Goal: Task Accomplishment & Management: Manage account settings

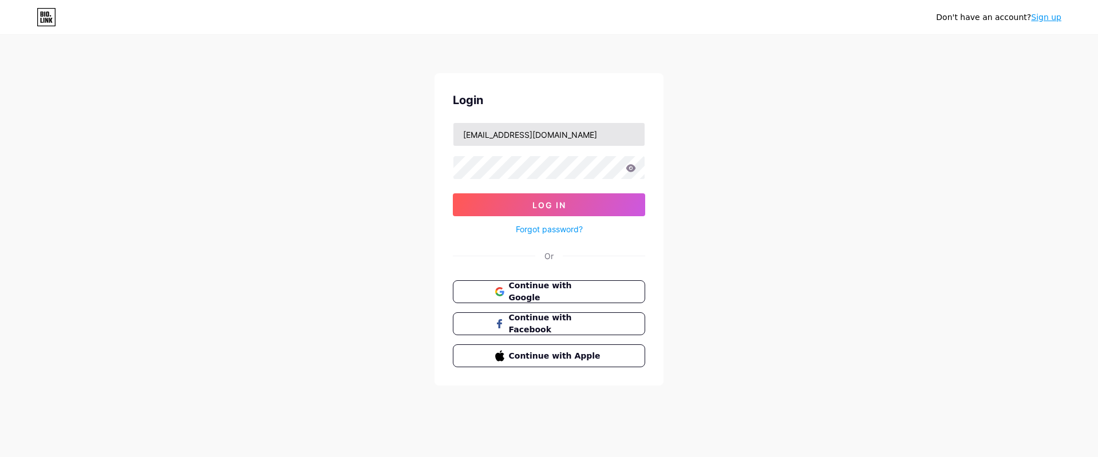
click at [594, 132] on input "[EMAIL_ADDRESS][DOMAIN_NAME]" at bounding box center [548, 134] width 191 height 23
type input "ksmha68931429@gmail.com"
click at [569, 203] on button "Log In" at bounding box center [549, 205] width 192 height 23
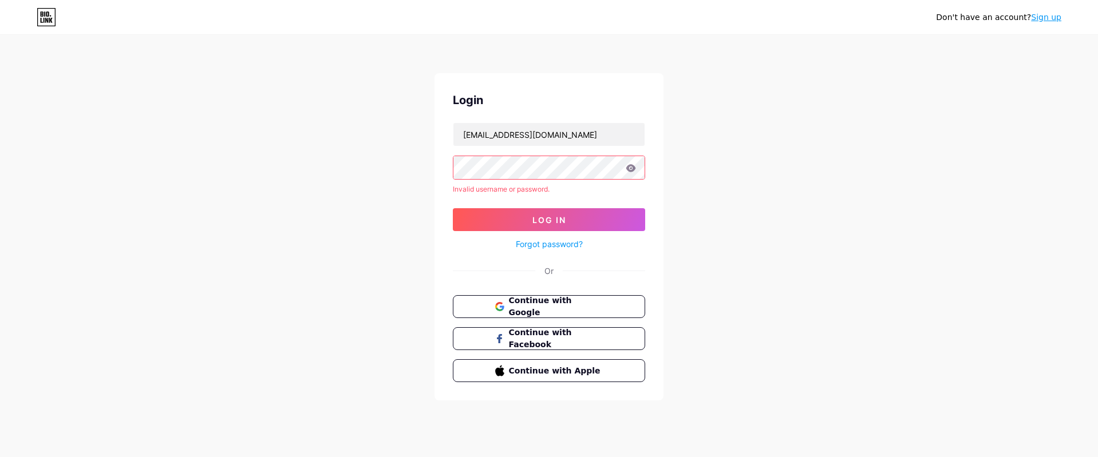
click at [631, 167] on icon at bounding box center [631, 168] width 10 height 8
click at [612, 170] on div at bounding box center [549, 168] width 192 height 24
click at [772, 197] on div "Don't have an account? Sign up Login ksmha68931429@gmail.com Invalid username o…" at bounding box center [549, 218] width 1098 height 437
click at [510, 223] on button "Log In" at bounding box center [549, 219] width 192 height 23
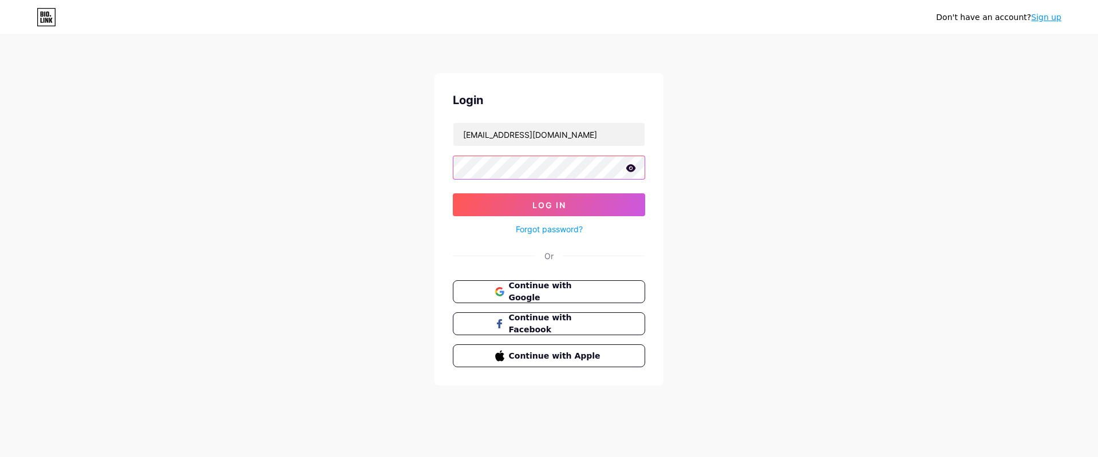
click at [453, 194] on button "Log In" at bounding box center [549, 205] width 192 height 23
click at [729, 185] on div "Don't have an account? Sign up Login ksmha68931429@gmail.com Log In Forgot pass…" at bounding box center [549, 211] width 1098 height 423
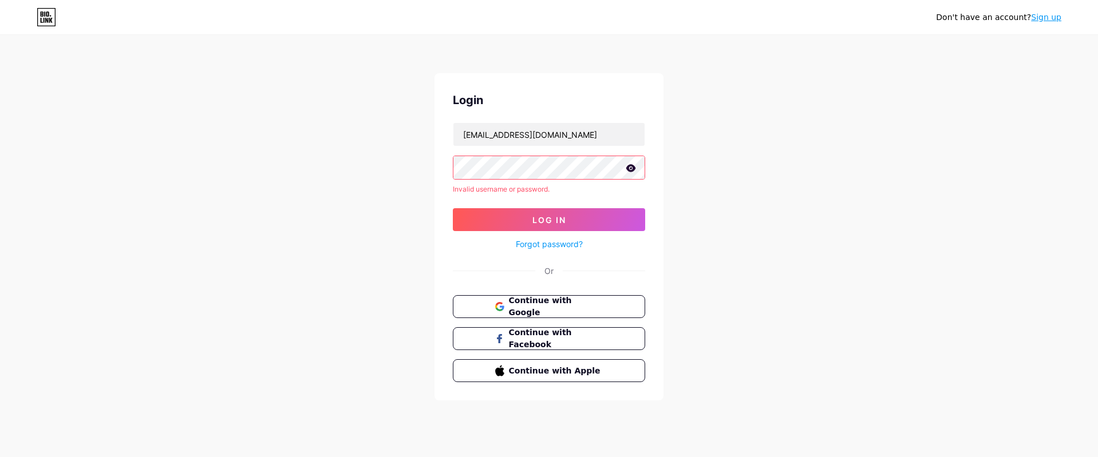
click at [631, 169] on icon at bounding box center [631, 167] width 10 height 7
click at [596, 140] on input "ksmha68931429@gmail.com" at bounding box center [548, 134] width 191 height 23
click at [772, 176] on div "Don't have an account? Sign up Login ksmha68931429@gmail.com Invalid username o…" at bounding box center [549, 218] width 1098 height 437
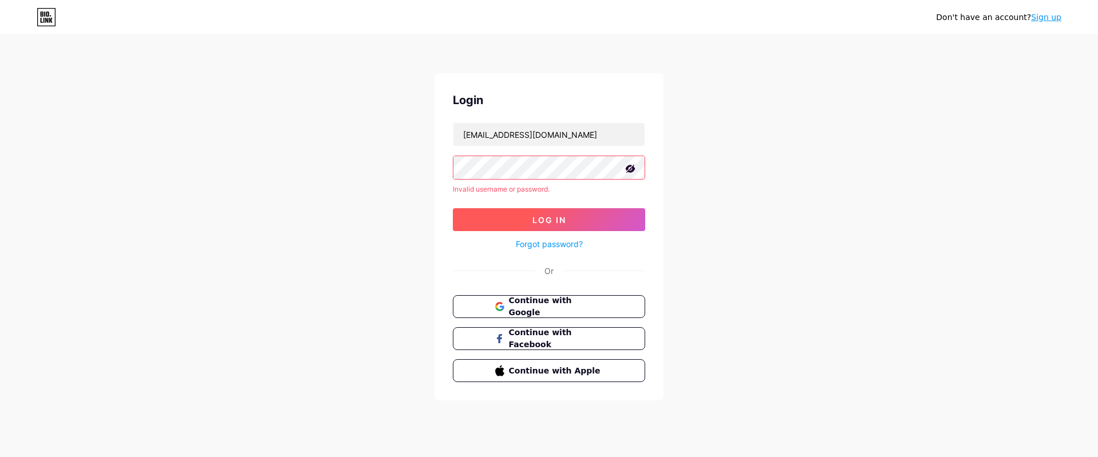
click at [477, 222] on button "Log In" at bounding box center [549, 219] width 192 height 23
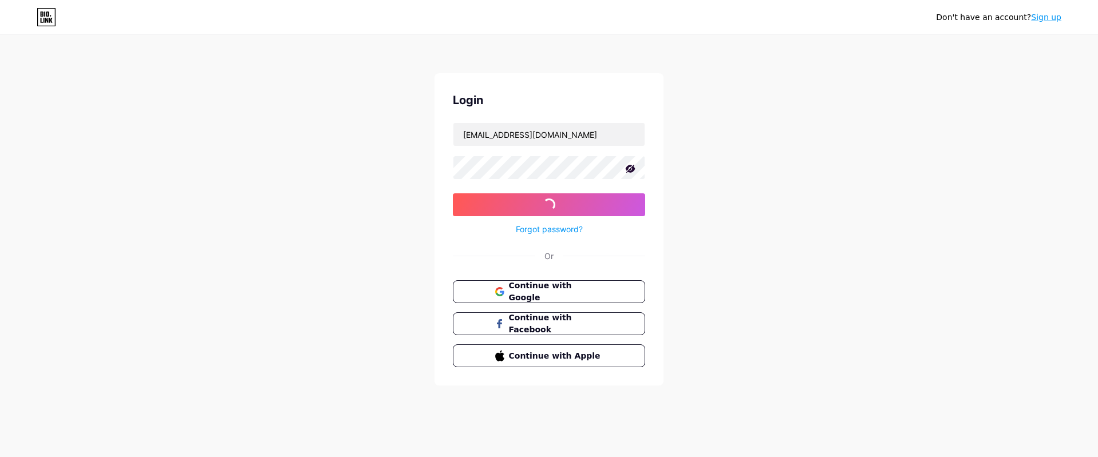
click at [552, 230] on link "Forgot password?" at bounding box center [549, 229] width 67 height 12
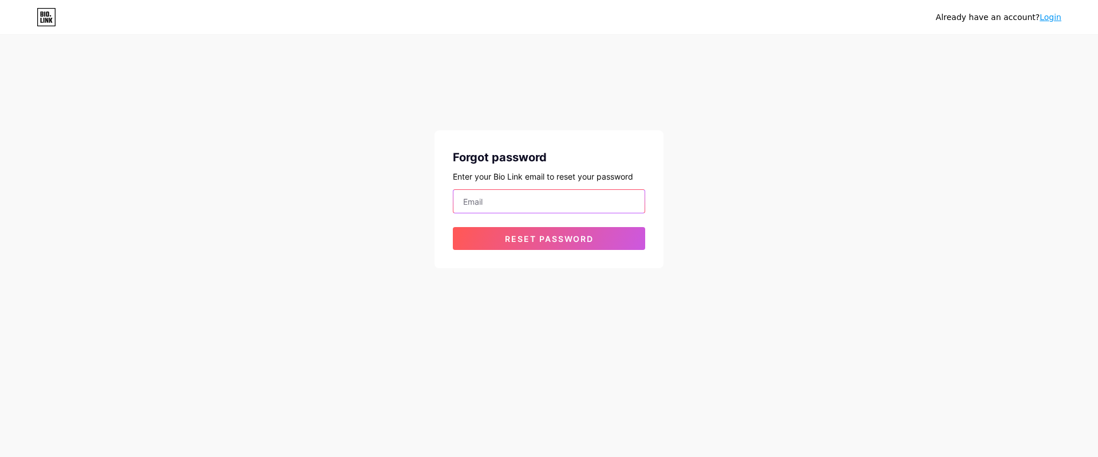
click at [574, 195] on input "email" at bounding box center [548, 201] width 191 height 23
paste input "ksmha68931429@gmail.com"
type input "ksmha68931429@gmail.com"
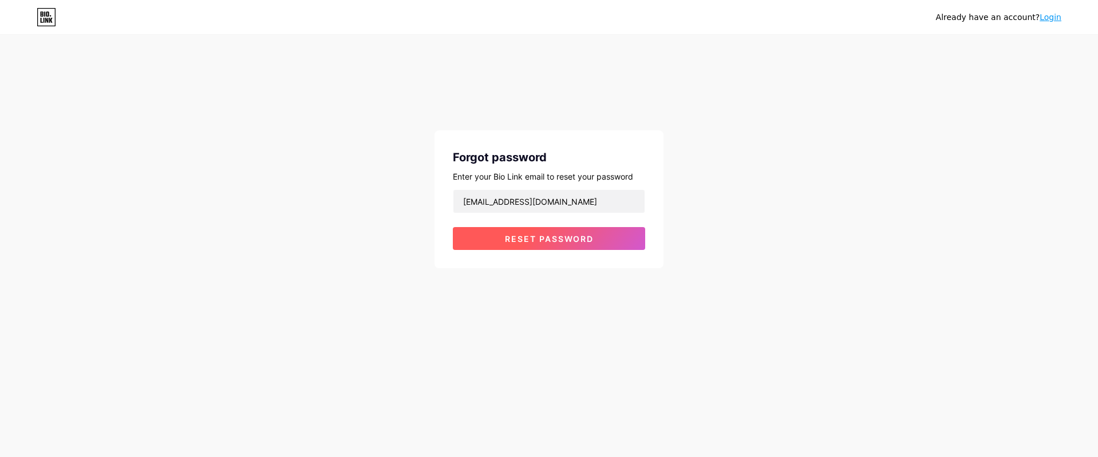
click at [526, 238] on span "Reset password" at bounding box center [549, 239] width 89 height 10
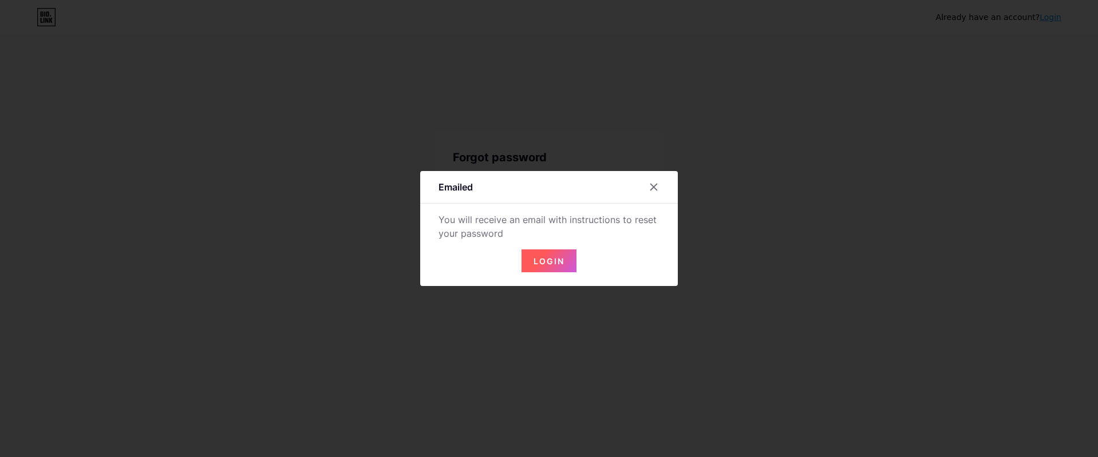
click at [555, 260] on span "Login" at bounding box center [549, 261] width 31 height 10
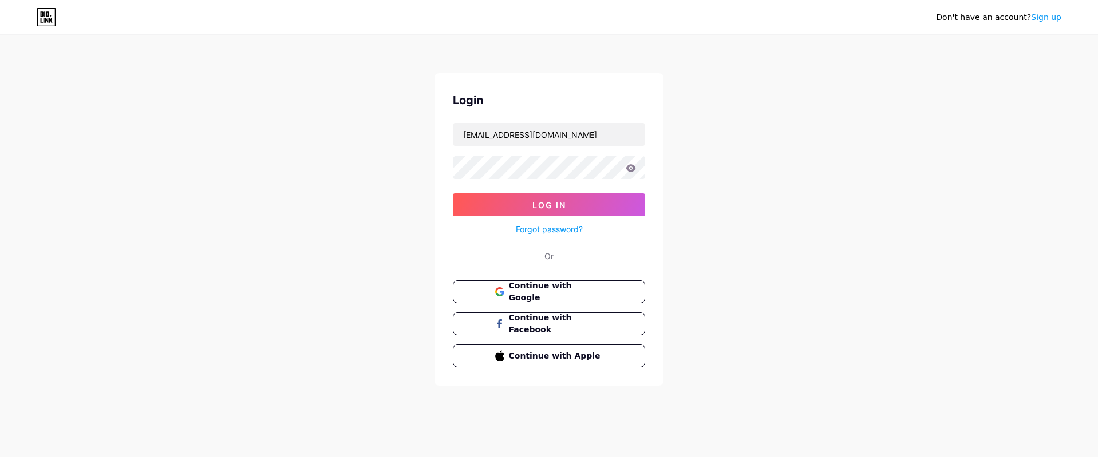
click at [705, 208] on div "Don't have an account? Sign up Login [EMAIL_ADDRESS][DOMAIN_NAME] Log In Forgot…" at bounding box center [549, 211] width 1098 height 423
drag, startPoint x: 739, startPoint y: 271, endPoint x: 724, endPoint y: 274, distance: 15.3
click at [739, 271] on div "Don't have an account? Sign up Login [EMAIL_ADDRESS][DOMAIN_NAME] Log In Forgot…" at bounding box center [549, 211] width 1098 height 423
click at [591, 290] on span "Continue with Google" at bounding box center [556, 292] width 96 height 25
type input "[EMAIL_ADDRESS][DOMAIN_NAME]"
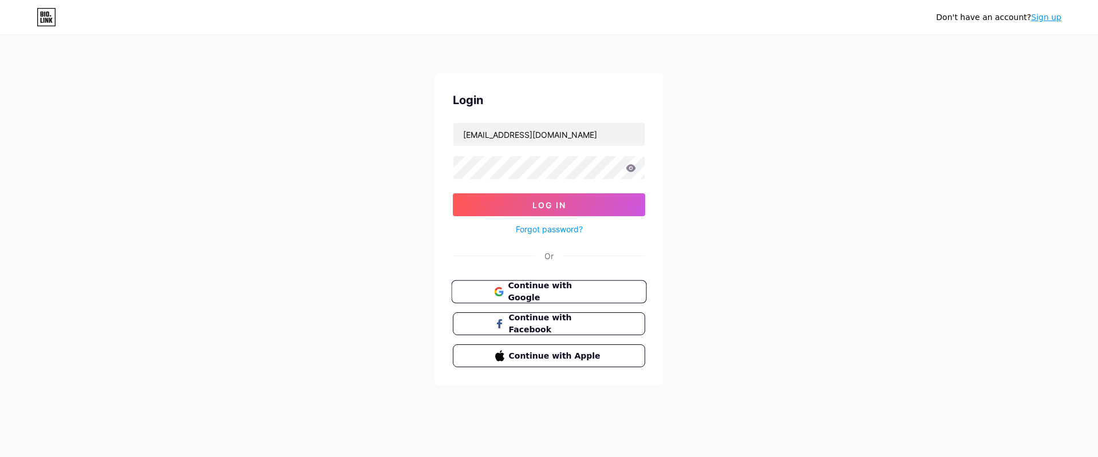
click at [584, 288] on span "Continue with Google" at bounding box center [556, 292] width 96 height 25
type input "[EMAIL_ADDRESS][DOMAIN_NAME]"
click at [581, 276] on div "Login [EMAIL_ADDRESS][DOMAIN_NAME] Log In Forgot password? Or Continue with Goo…" at bounding box center [549, 229] width 229 height 313
click at [603, 140] on input "[EMAIL_ADDRESS][DOMAIN_NAME]" at bounding box center [548, 134] width 191 height 23
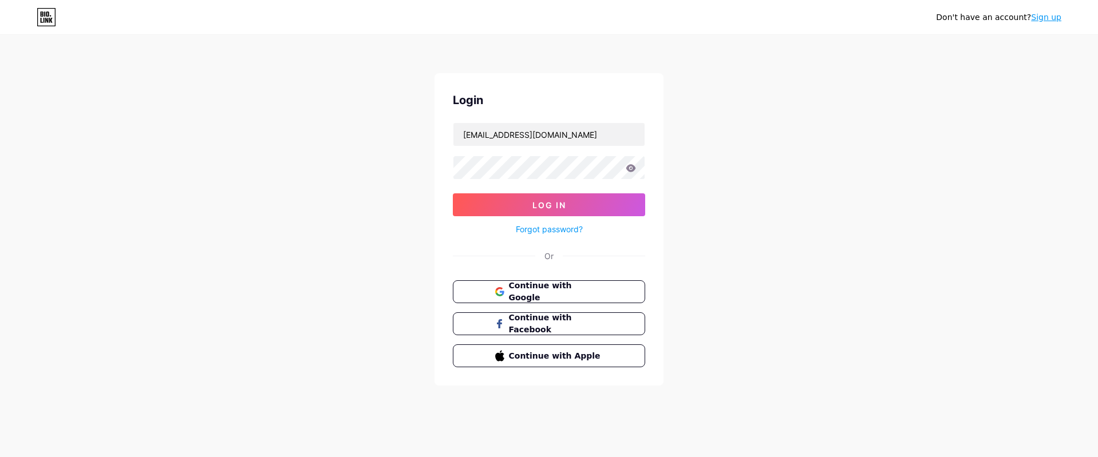
click at [752, 194] on div "Don't have an account? Sign up Login [EMAIL_ADDRESS][DOMAIN_NAME] Log In Forgot…" at bounding box center [549, 211] width 1098 height 423
click at [584, 293] on span "Continue with Google" at bounding box center [556, 292] width 96 height 25
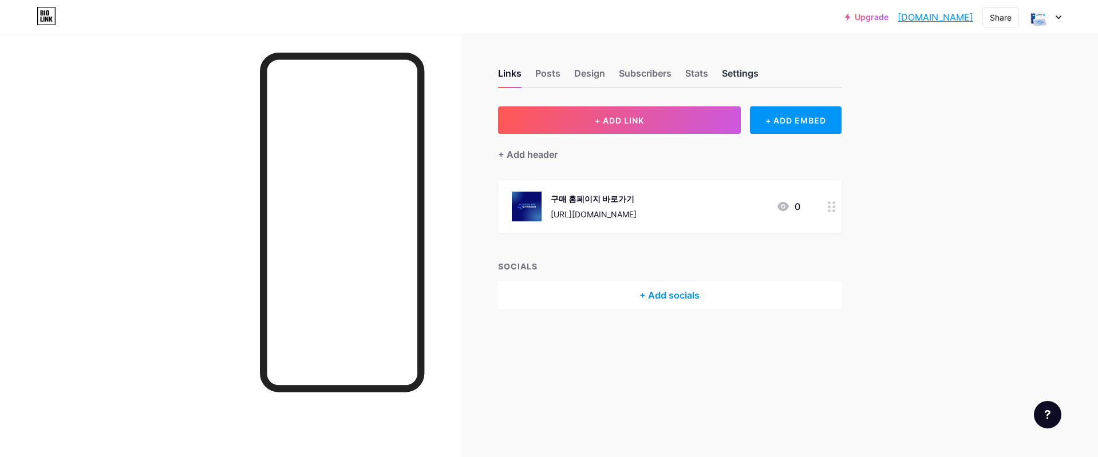
click at [751, 70] on div "Settings" at bounding box center [740, 76] width 37 height 21
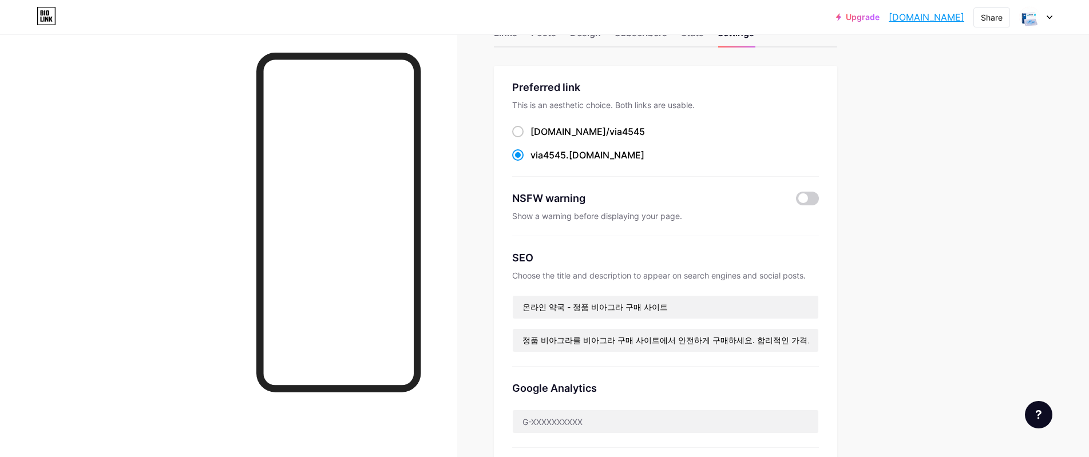
scroll to position [57, 0]
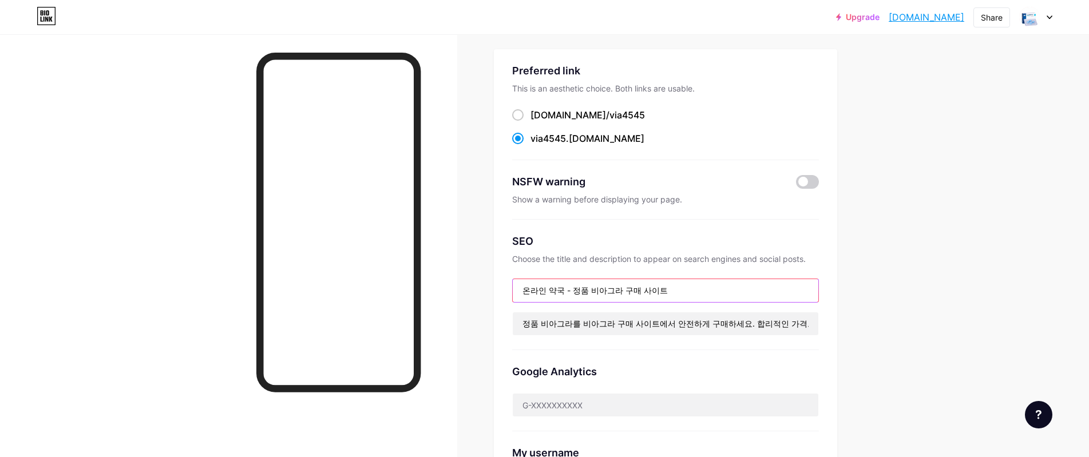
drag, startPoint x: 569, startPoint y: 290, endPoint x: 595, endPoint y: 291, distance: 26.3
click at [595, 291] on input "온라인 약국 - 정품 비아그라 구매 사이트" at bounding box center [666, 290] width 306 height 23
type input "온라인 약국 | 비아그라 구매"
drag, startPoint x: 649, startPoint y: 317, endPoint x: 988, endPoint y: 324, distance: 339.0
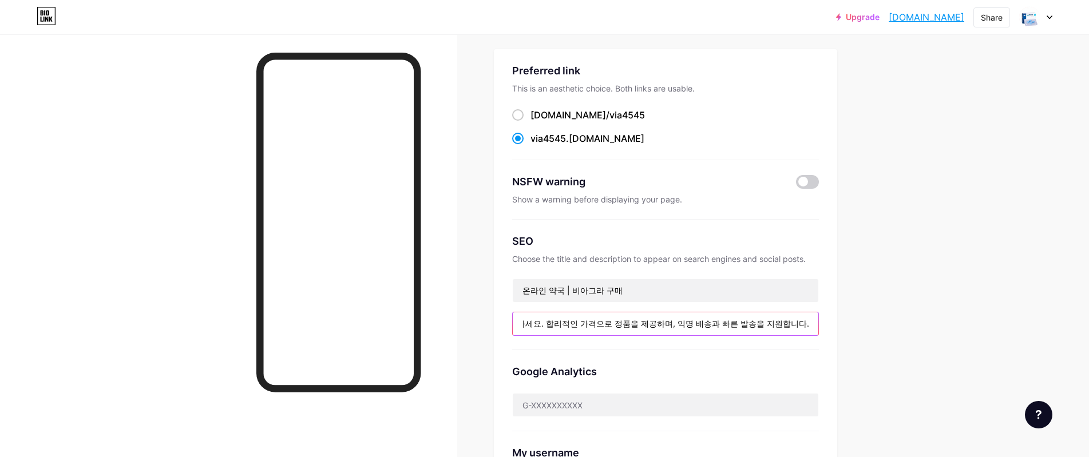
click at [988, 324] on div "Upgrade via4545.bio.lin... via4545.bio.link Share Switch accounts 비아그라 구매 사이트 b…" at bounding box center [544, 416] width 1089 height 946
click at [946, 314] on div "Upgrade via4545.bio.lin... via4545.bio.link Share Switch accounts 비아그라 구매 사이트 b…" at bounding box center [544, 416] width 1089 height 946
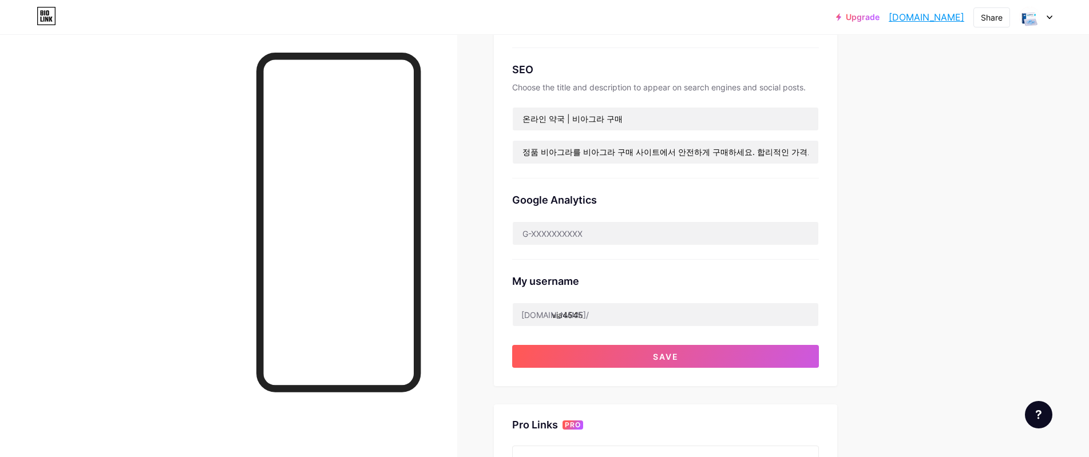
scroll to position [458, 0]
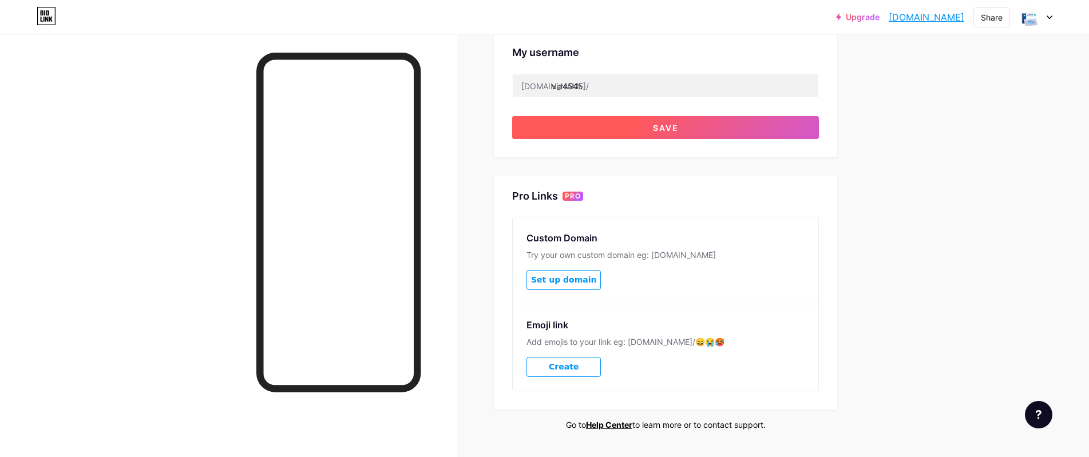
click at [721, 128] on button "Save" at bounding box center [665, 127] width 307 height 23
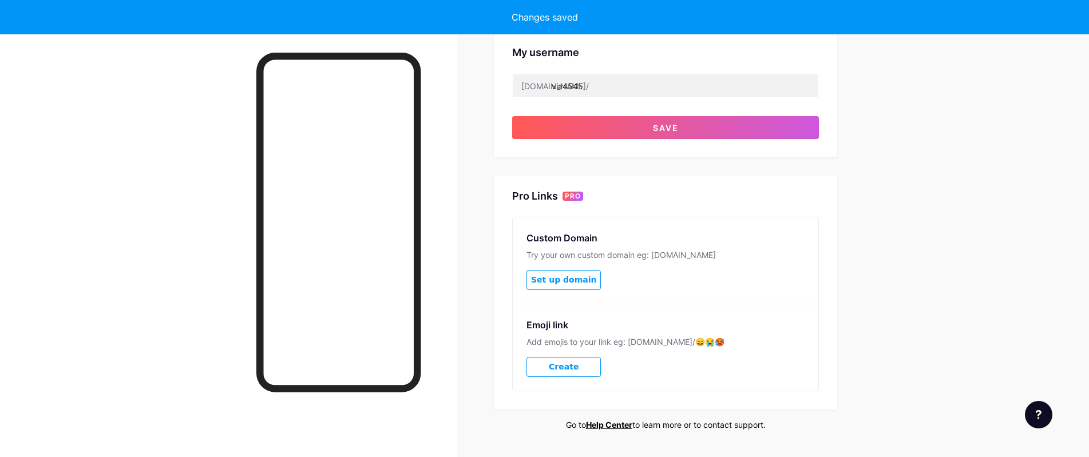
scroll to position [447, 0]
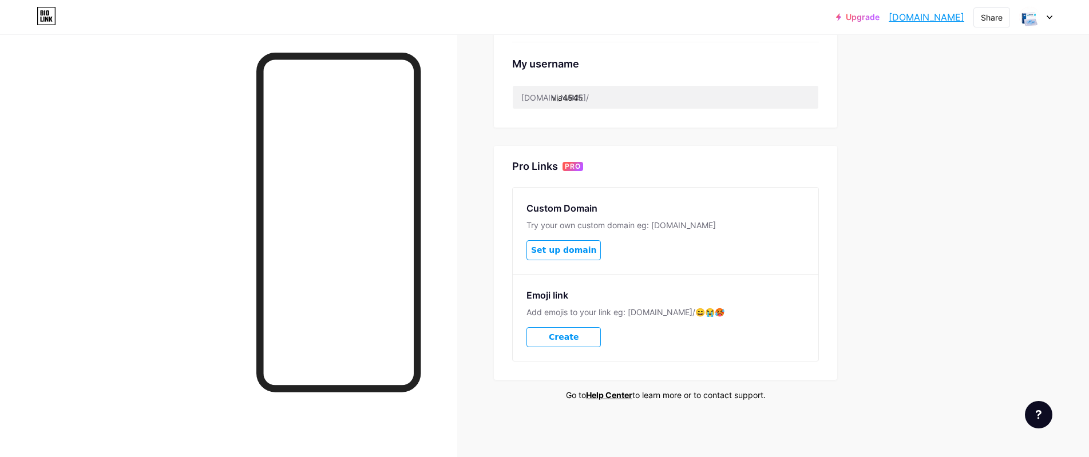
click at [1052, 17] on icon at bounding box center [1050, 17] width 6 height 4
click at [957, 161] on li "Logout" at bounding box center [981, 160] width 142 height 31
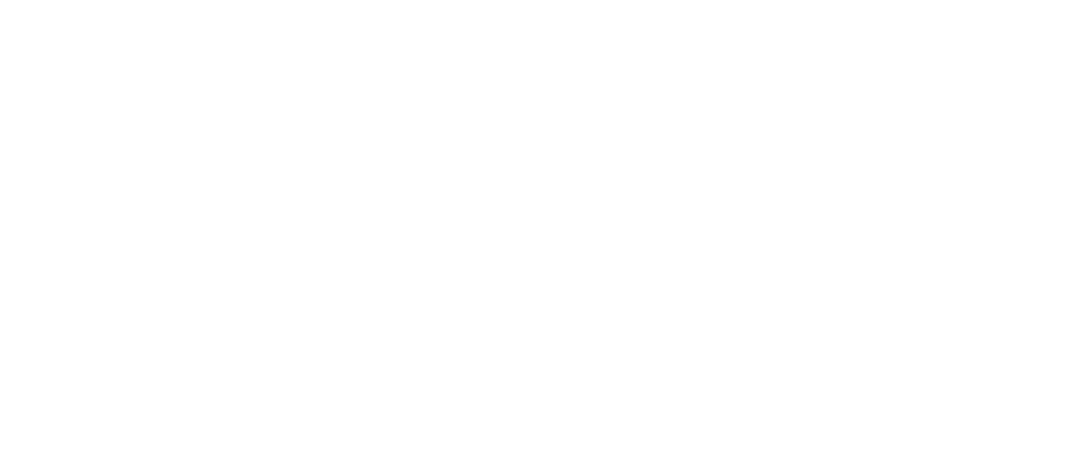
scroll to position [0, 0]
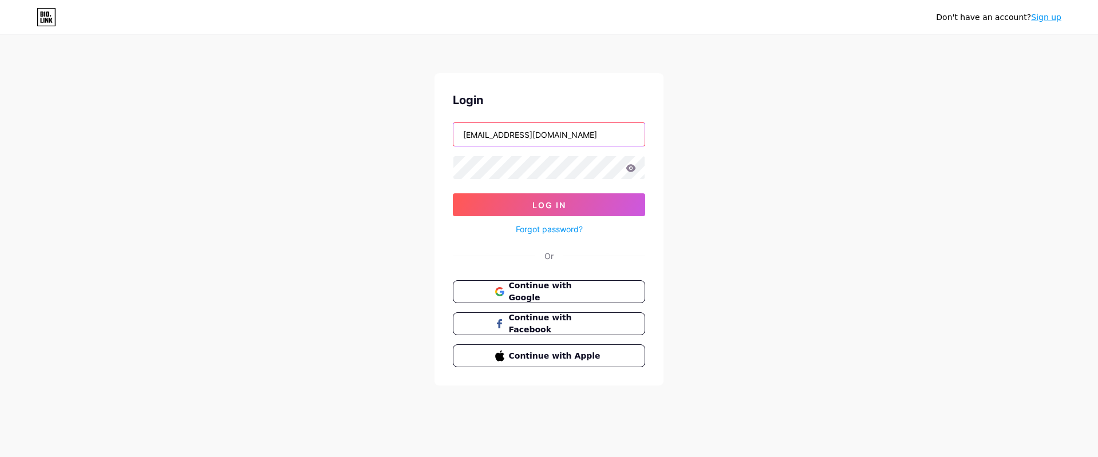
click at [594, 141] on input "[EMAIL_ADDRESS][DOMAIN_NAME]" at bounding box center [548, 134] width 191 height 23
type input "iadenoekzx4527@gmail.com"
click at [740, 189] on div "Don't have an account? Sign up Login iadenoekzx4527@gmail.com Log In Forgot pas…" at bounding box center [549, 211] width 1098 height 423
click at [593, 206] on button "Log In" at bounding box center [549, 205] width 192 height 23
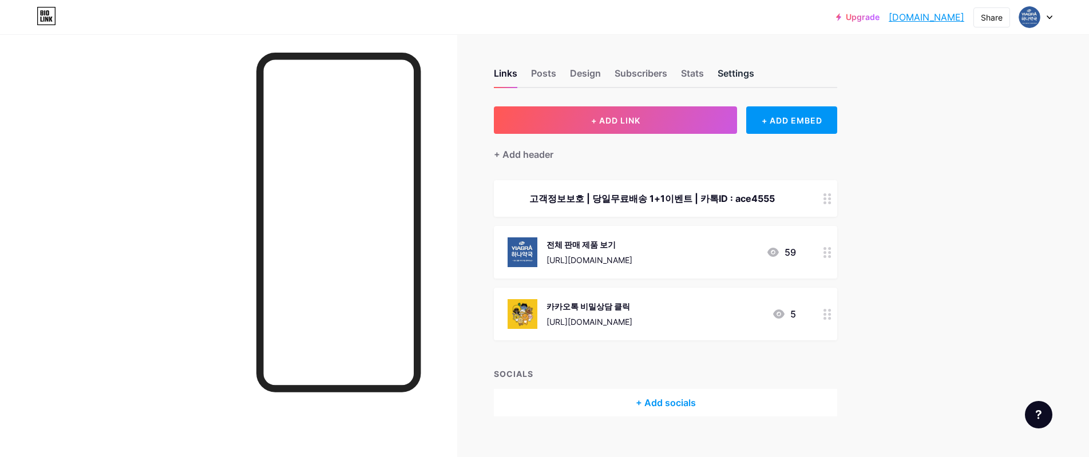
click at [751, 80] on div "Settings" at bounding box center [736, 76] width 37 height 21
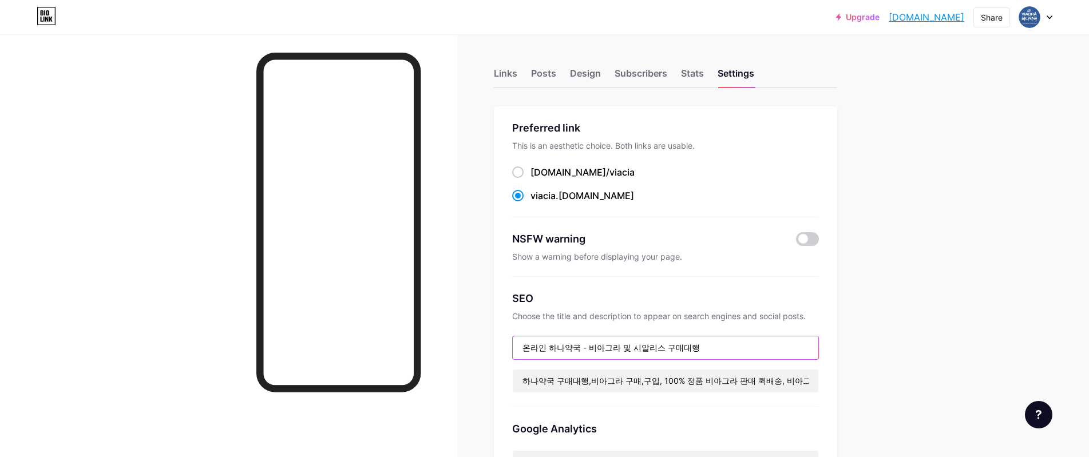
drag, startPoint x: 586, startPoint y: 350, endPoint x: 731, endPoint y: 348, distance: 144.9
click at [731, 348] on input "온라인 하나약국 - 비아그라 및 시알리스 구매대행" at bounding box center [666, 348] width 306 height 23
drag, startPoint x: 586, startPoint y: 345, endPoint x: 757, endPoint y: 342, distance: 171.2
click at [757, 342] on input "온라인 하나약국 - 비아그라 및 시알리스 구매대행" at bounding box center [666, 348] width 306 height 23
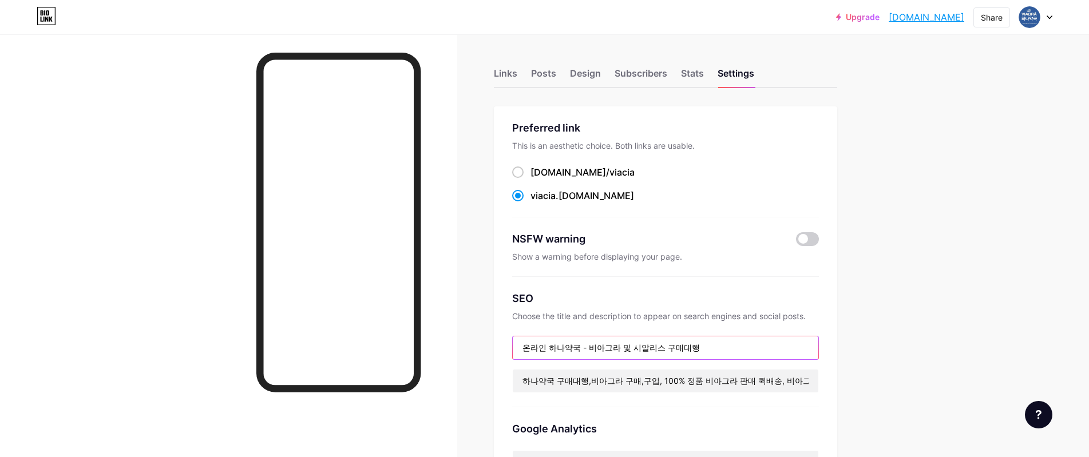
click at [587, 348] on input "온라인 하나약국 - 비아그라 및 시알리스 구매대행" at bounding box center [666, 348] width 306 height 23
drag, startPoint x: 587, startPoint y: 348, endPoint x: 755, endPoint y: 356, distance: 168.5
click at [755, 356] on input "온라인 하나약국 - 비아그라 및 시알리스 구매대행" at bounding box center [666, 348] width 306 height 23
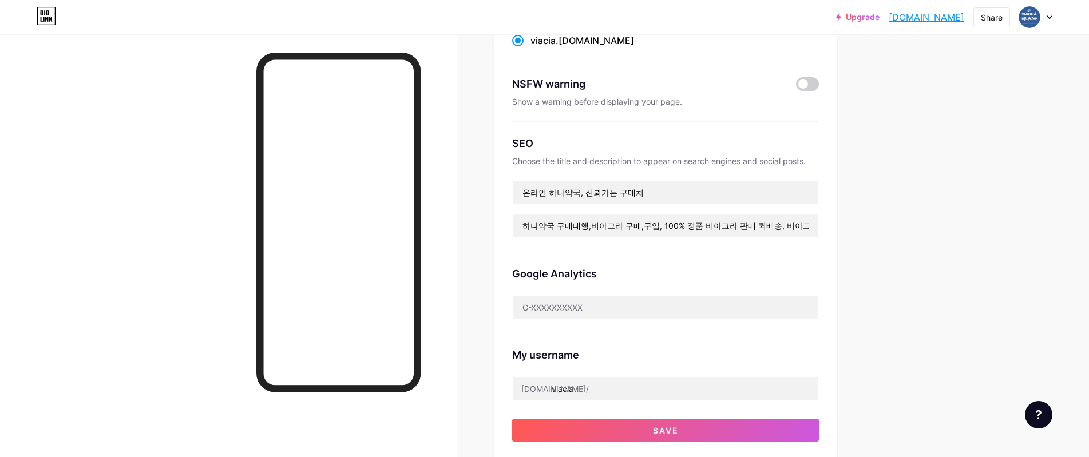
scroll to position [172, 0]
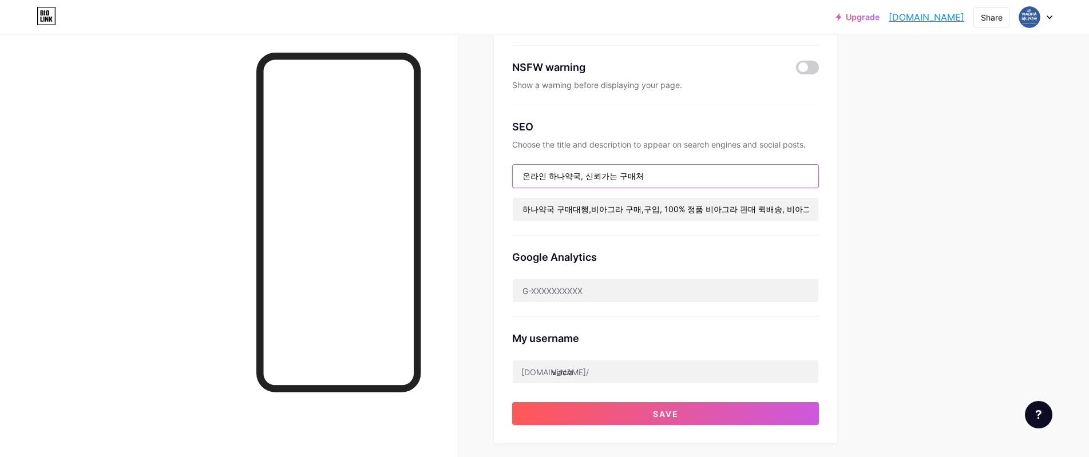
click at [637, 183] on input "온라인 하나약국, 신뢰가는 구매처" at bounding box center [666, 176] width 306 height 23
type input "온라인 하나약국, 신뢰가는 구매대행"
click at [918, 263] on div "Upgrade viacia.bio.link... viacia.bio.link Share Switch accounts 온라인 하나약국 구매대행 …" at bounding box center [544, 301] width 1089 height 946
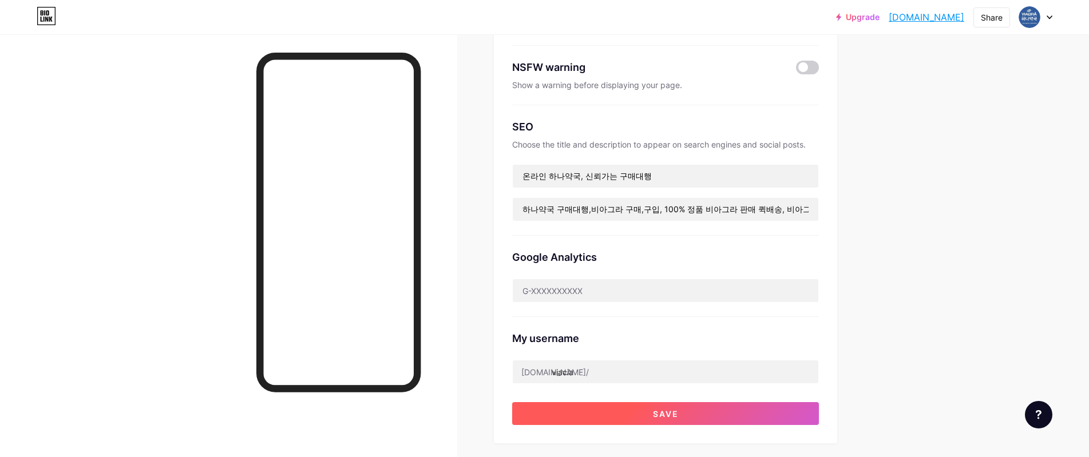
click at [695, 406] on button "Save" at bounding box center [665, 413] width 307 height 23
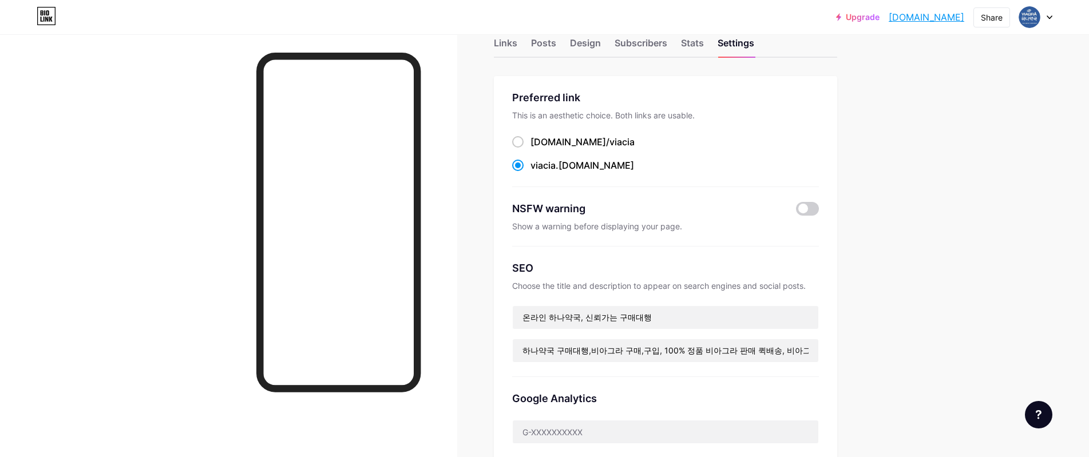
scroll to position [0, 0]
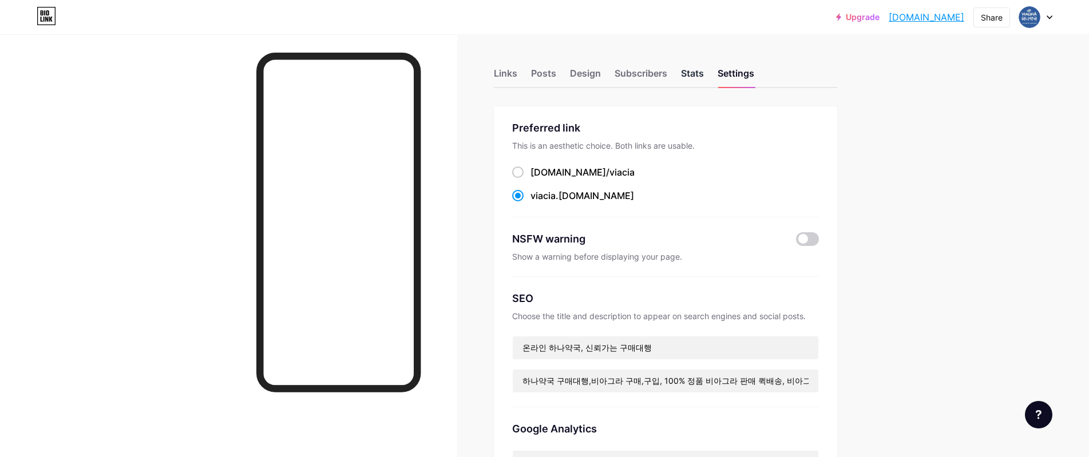
click at [698, 77] on div "Stats" at bounding box center [692, 76] width 23 height 21
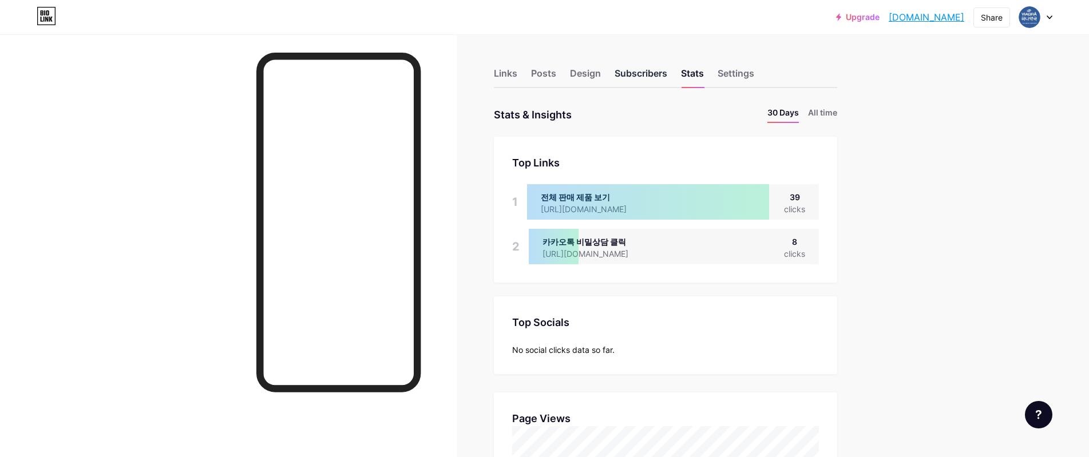
click at [631, 72] on div "Subscribers" at bounding box center [641, 76] width 53 height 21
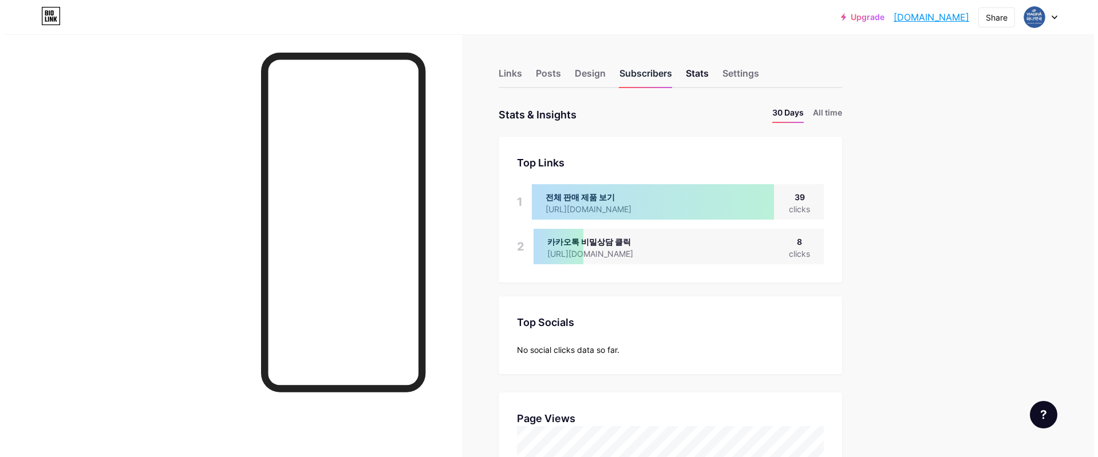
scroll to position [457, 1089]
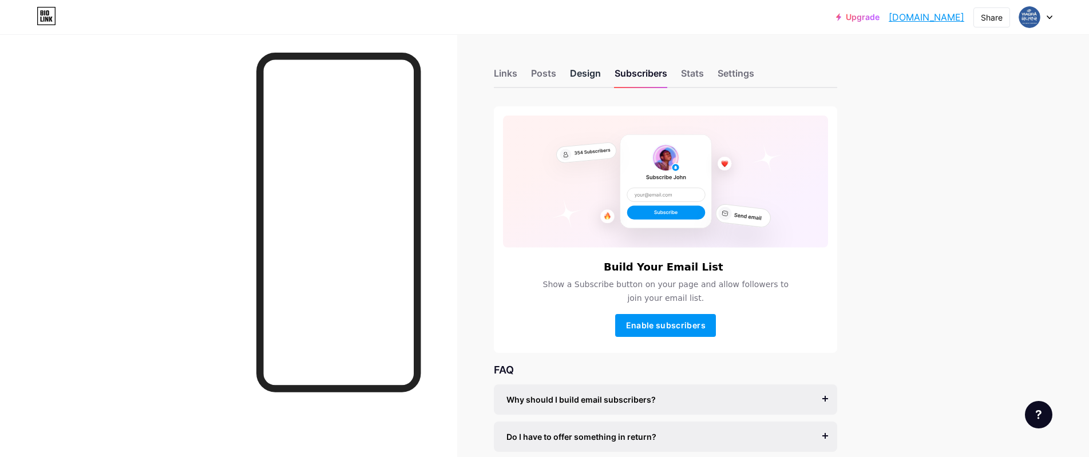
click at [583, 72] on div "Design" at bounding box center [585, 76] width 31 height 21
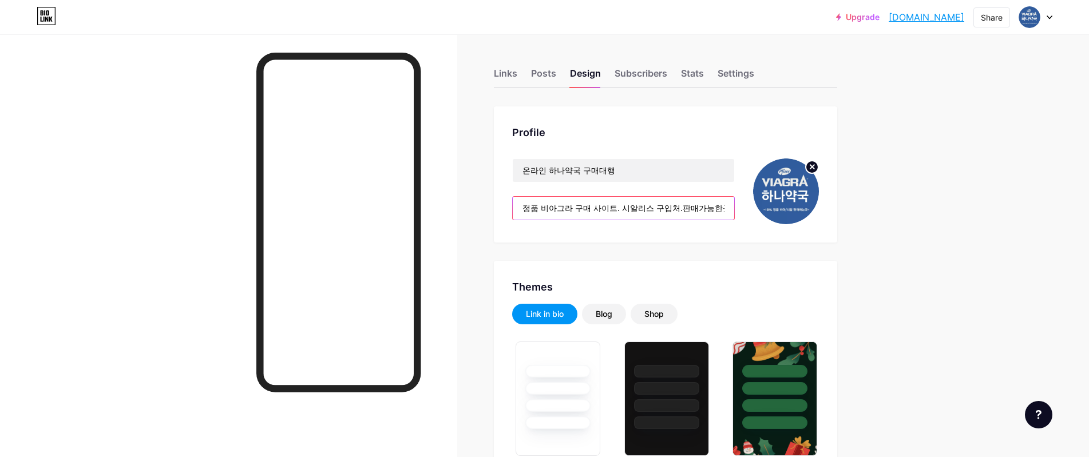
click at [642, 210] on input "정품 비아그라 구매 사이트. 시알리스 구입처.판매가능한곳." at bounding box center [624, 208] width 222 height 23
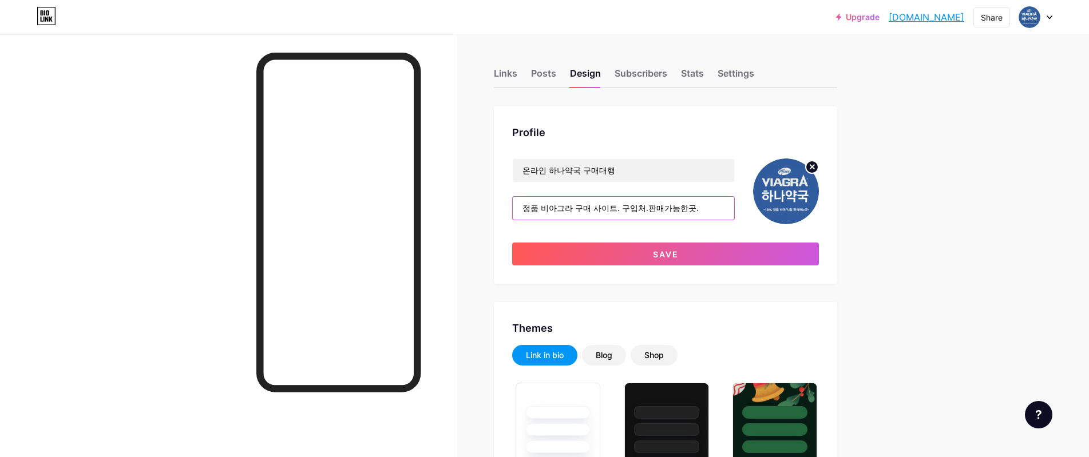
click at [578, 211] on input "정품 비아그라 구매 사이트. 구입처.판매가능한곳." at bounding box center [624, 208] width 222 height 23
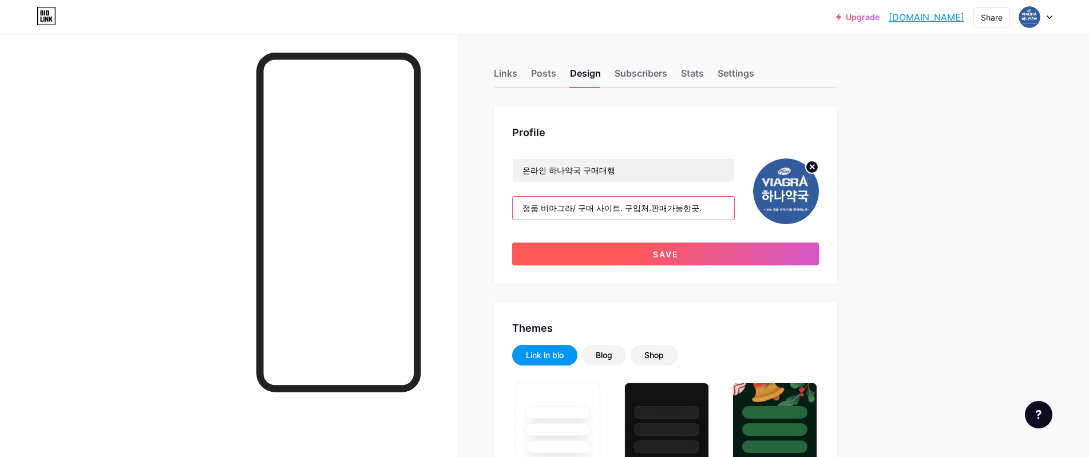
paste input "시알리스"
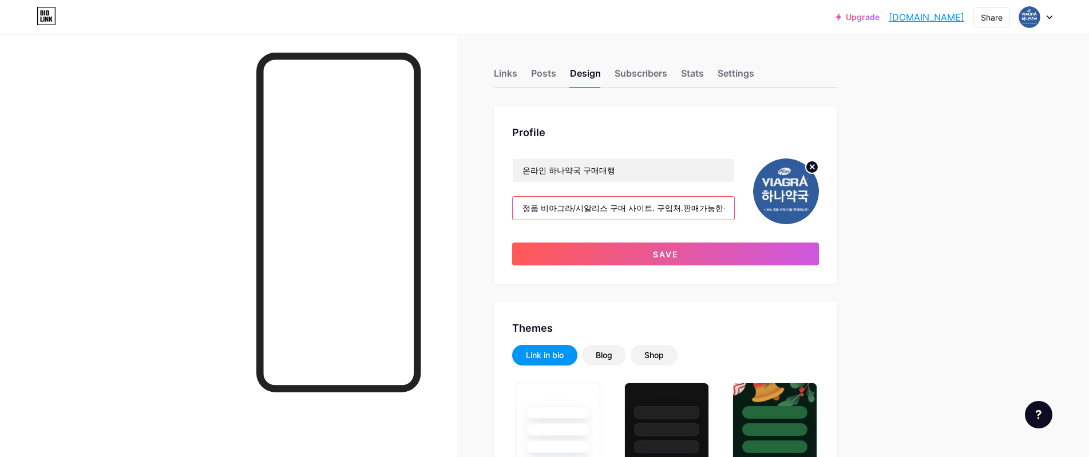
type input "정품 비아그라/시알리스 구매 사이트. 구입처.판매가능한곳."
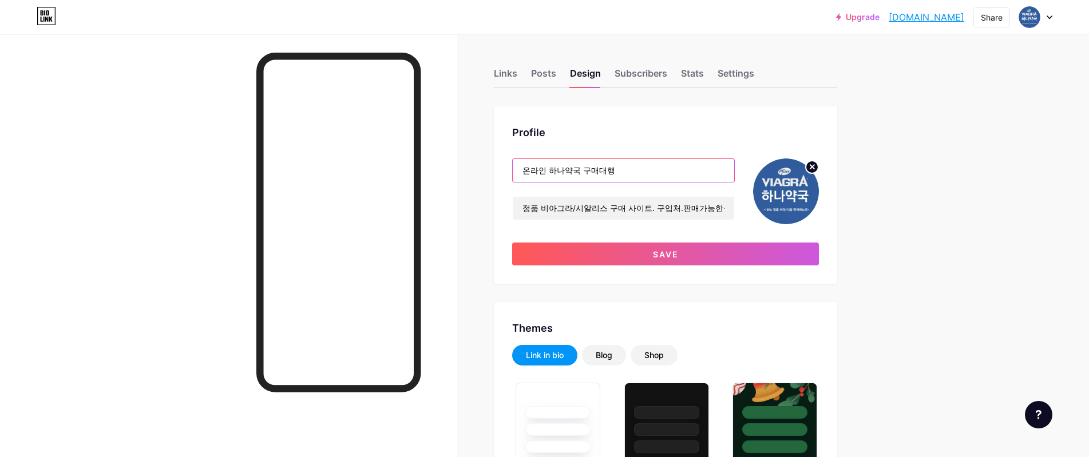
click at [537, 175] on input "온라인 하나약국 구매대행" at bounding box center [624, 170] width 222 height 23
click at [540, 169] on input "온라인 하나약국 구매대행" at bounding box center [624, 170] width 222 height 23
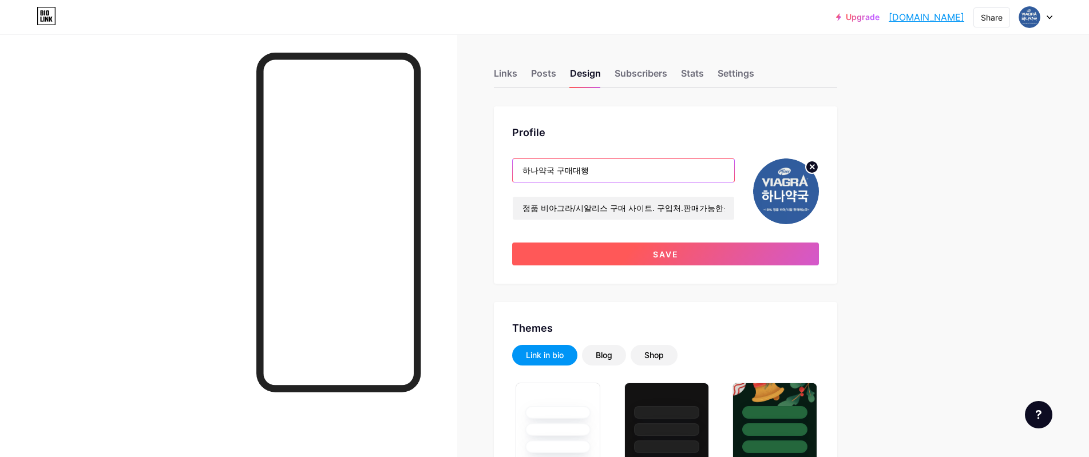
type input "하나약국 구매대행"
click at [691, 261] on button "Save" at bounding box center [665, 254] width 307 height 23
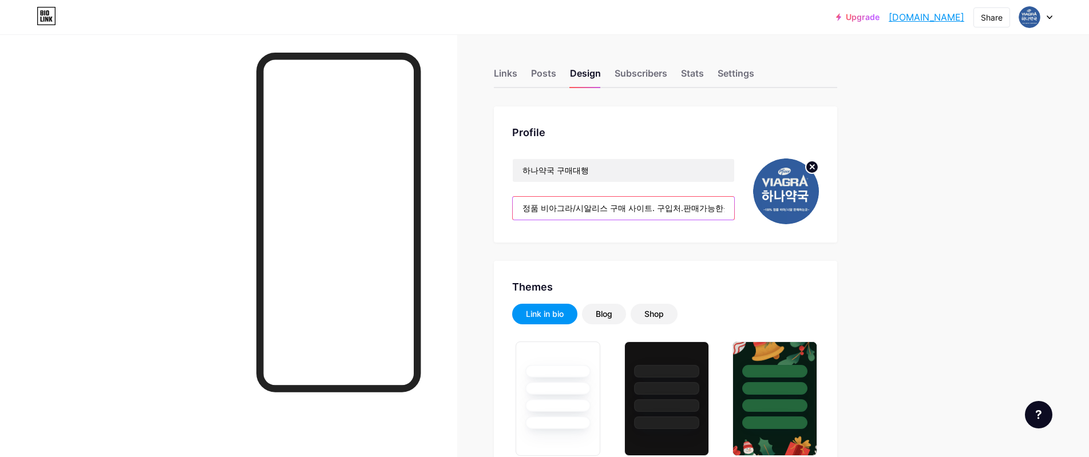
click at [580, 210] on input "정품 비아그라/시알리스 구매 사이트. 구입처.판매가능한곳." at bounding box center [624, 208] width 222 height 23
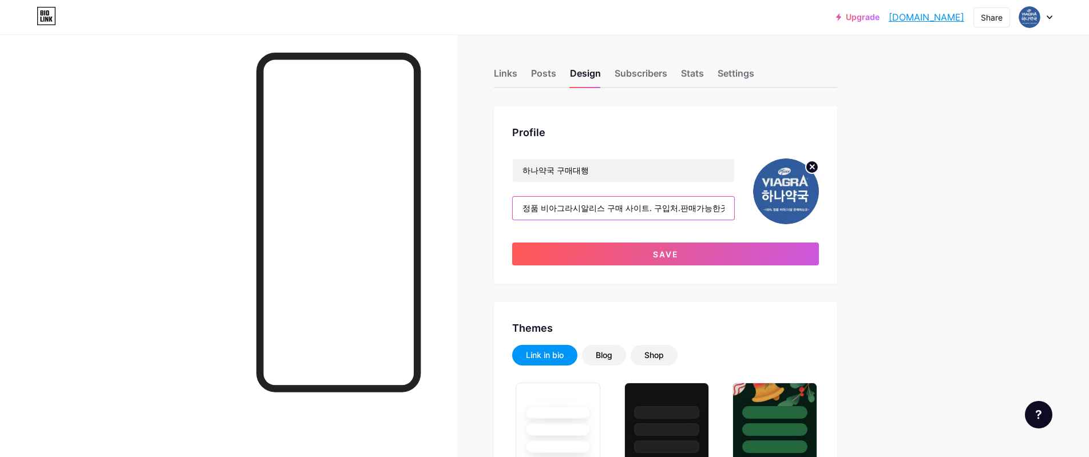
paste input "·"
type input "정품 비아그라·시알리스 구매 사이트. 구입처.판매가능한곳."
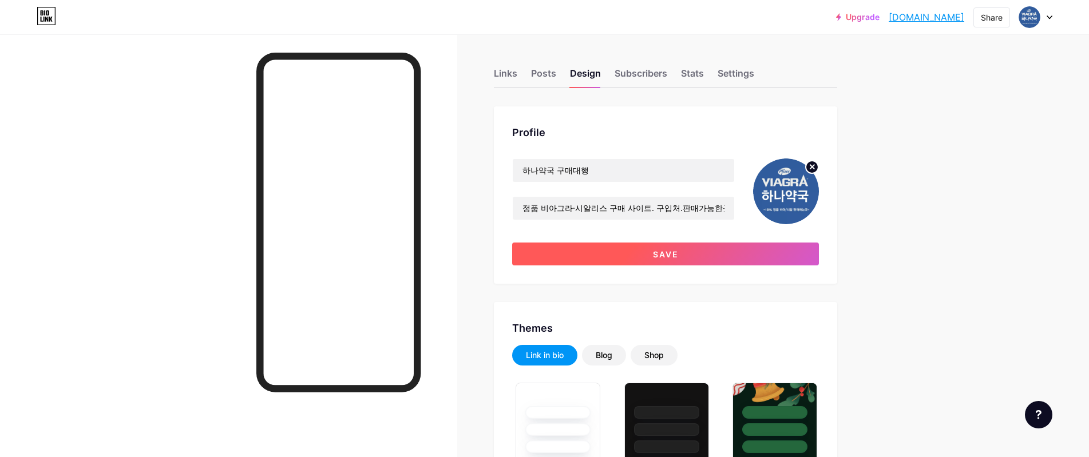
click at [712, 251] on button "Save" at bounding box center [665, 254] width 307 height 23
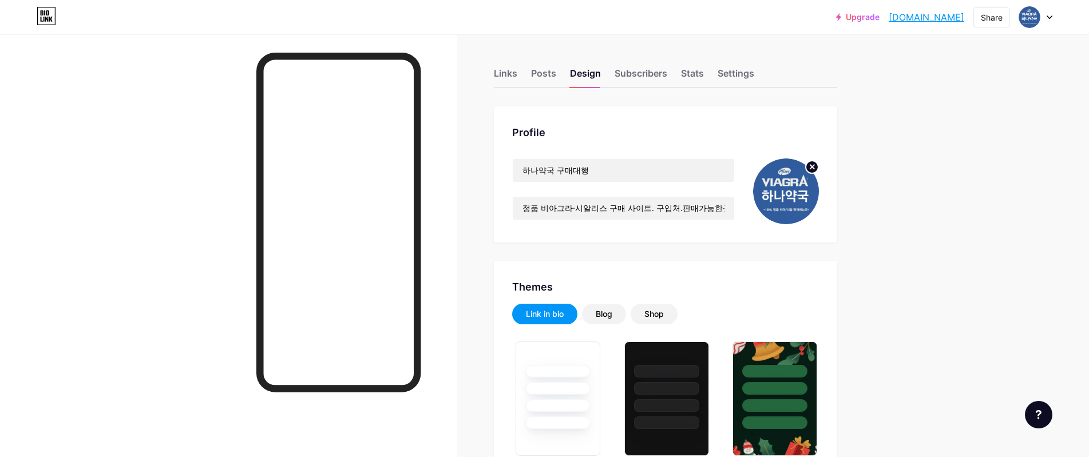
click at [1047, 18] on icon at bounding box center [1050, 17] width 6 height 4
click at [937, 168] on li "Logout" at bounding box center [981, 160] width 142 height 31
